Goal: Find specific page/section: Find specific page/section

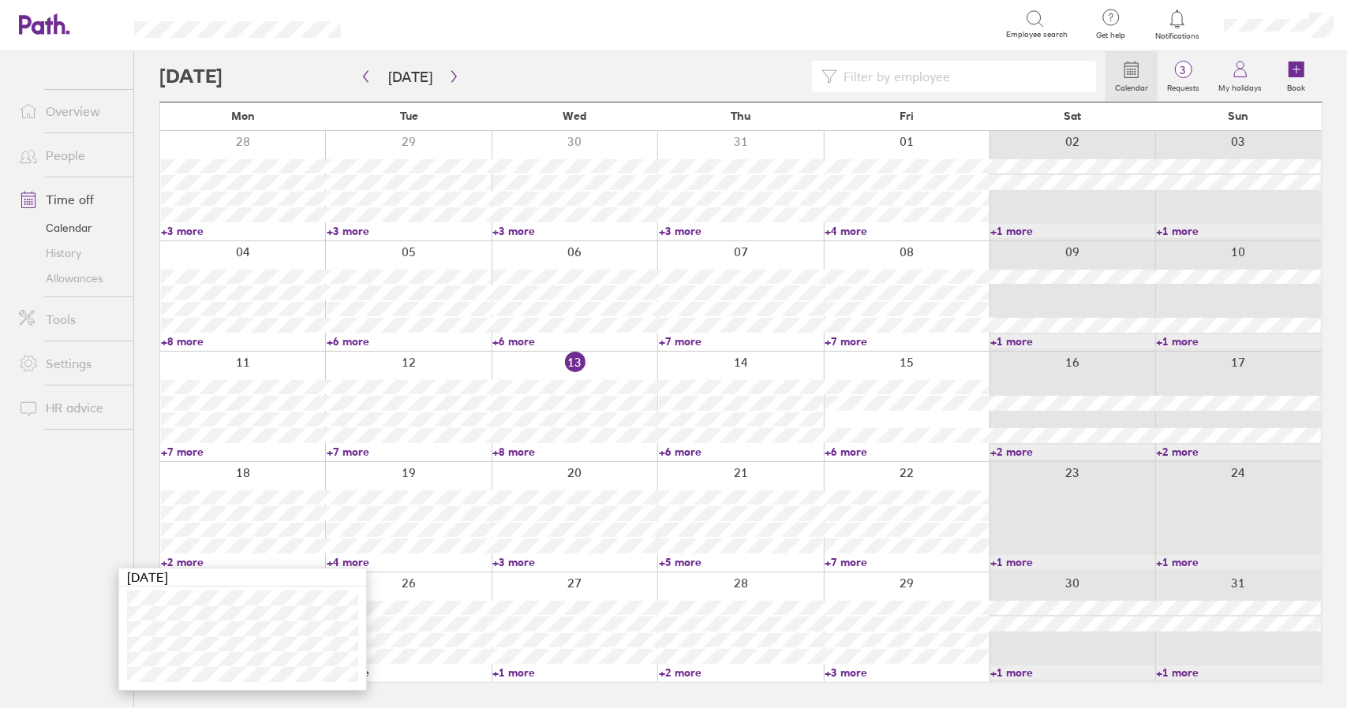
click at [71, 198] on link "Time off" at bounding box center [69, 200] width 127 height 32
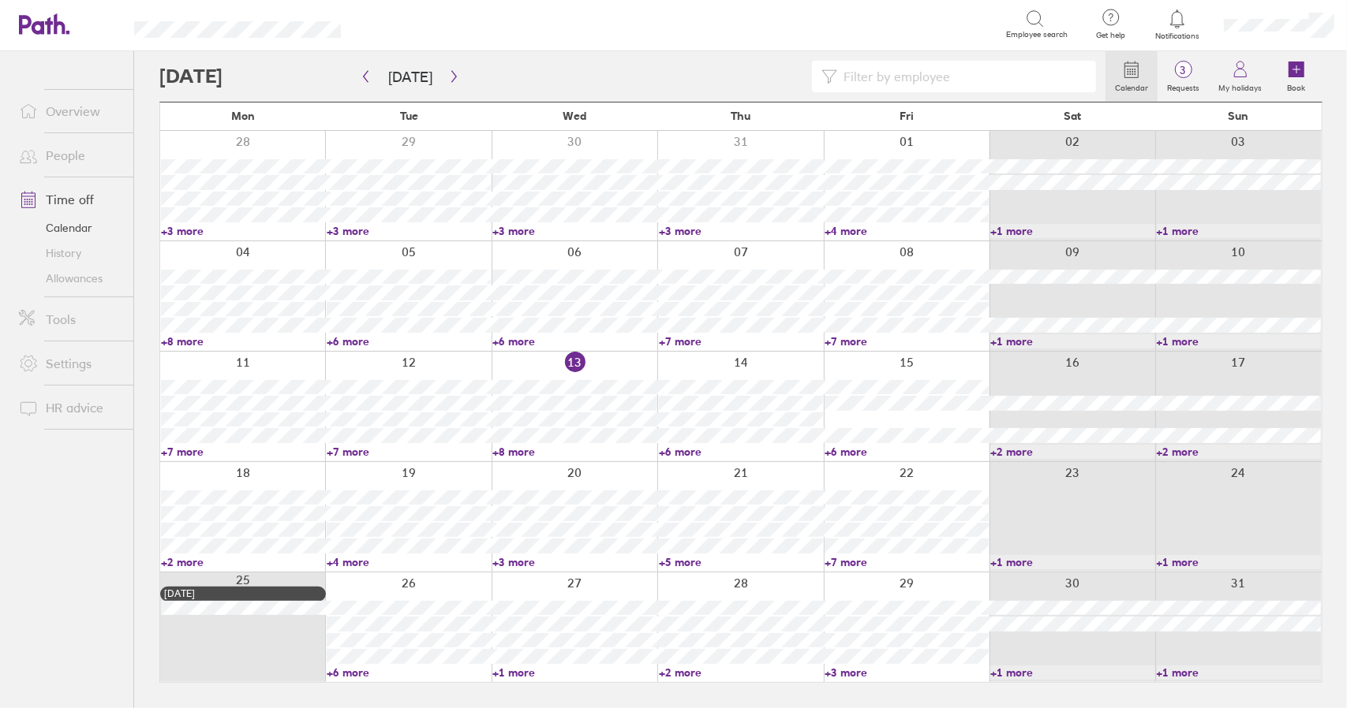
click at [77, 197] on link "Time off" at bounding box center [69, 200] width 127 height 32
click at [681, 451] on link "+6 more" at bounding box center [741, 452] width 164 height 14
click at [692, 450] on link "+6 more" at bounding box center [741, 452] width 164 height 14
click at [63, 200] on link "Time off" at bounding box center [69, 200] width 127 height 32
